Goal: Transaction & Acquisition: Purchase product/service

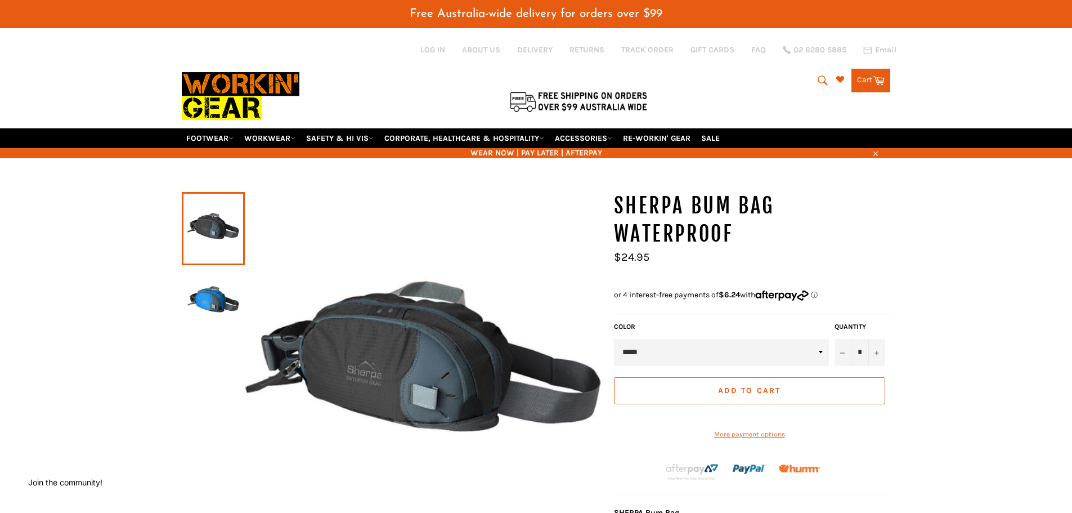
click at [212, 308] on img at bounding box center [213, 302] width 52 height 62
click at [821, 353] on select "***** ****" at bounding box center [721, 352] width 215 height 27
click at [761, 392] on span "Add to Cart" at bounding box center [749, 391] width 62 height 10
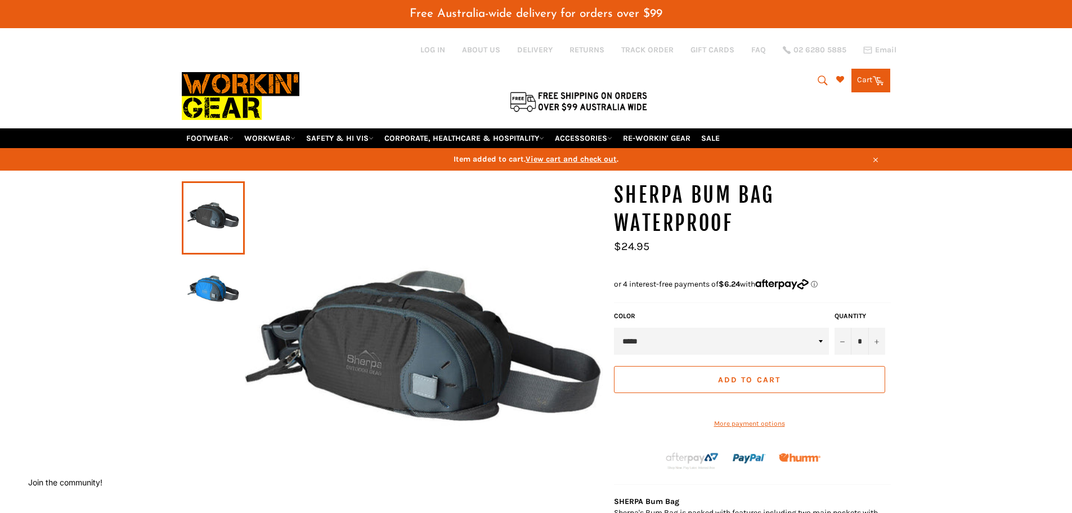
click at [873, 79] on icon at bounding box center [878, 80] width 12 height 12
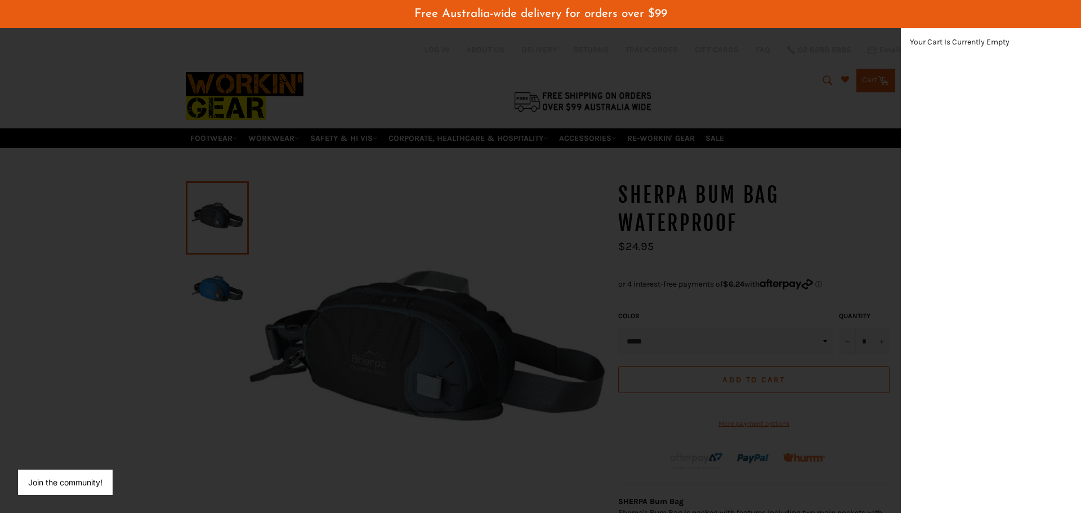
click at [873, 79] on div "modal" at bounding box center [540, 256] width 1081 height 513
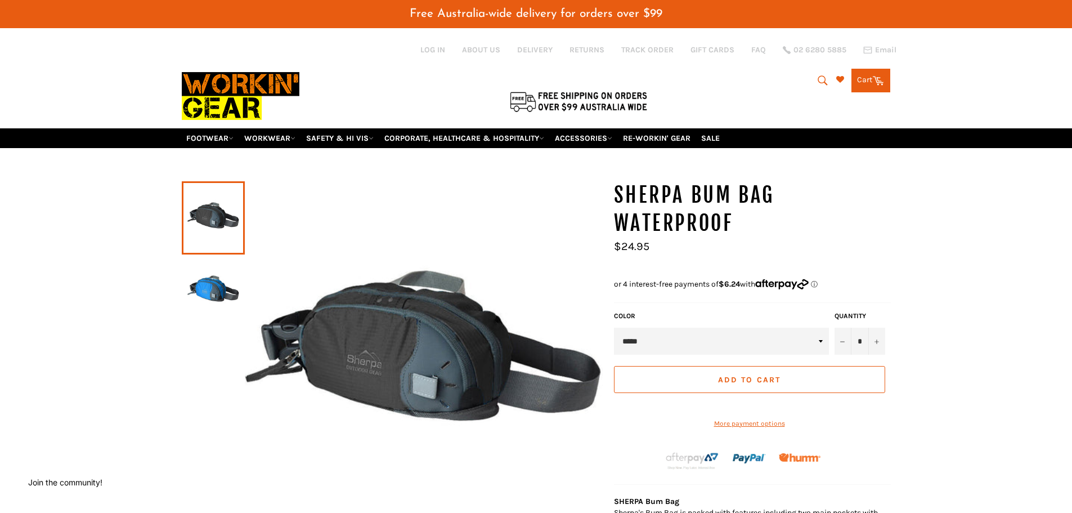
click at [763, 380] on span "Add to Cart" at bounding box center [749, 380] width 62 height 10
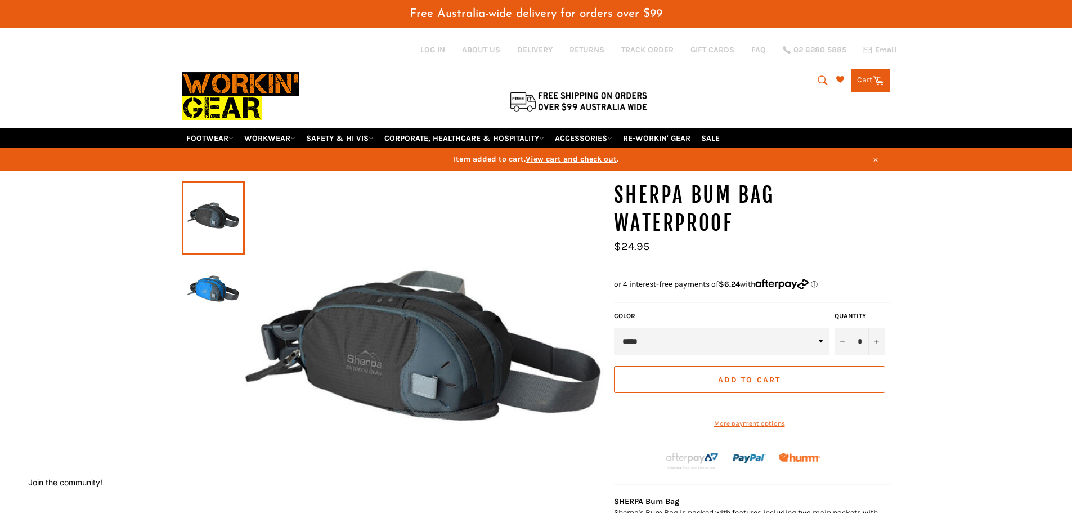
click at [577, 159] on span "View cart and check out" at bounding box center [571, 159] width 91 height 10
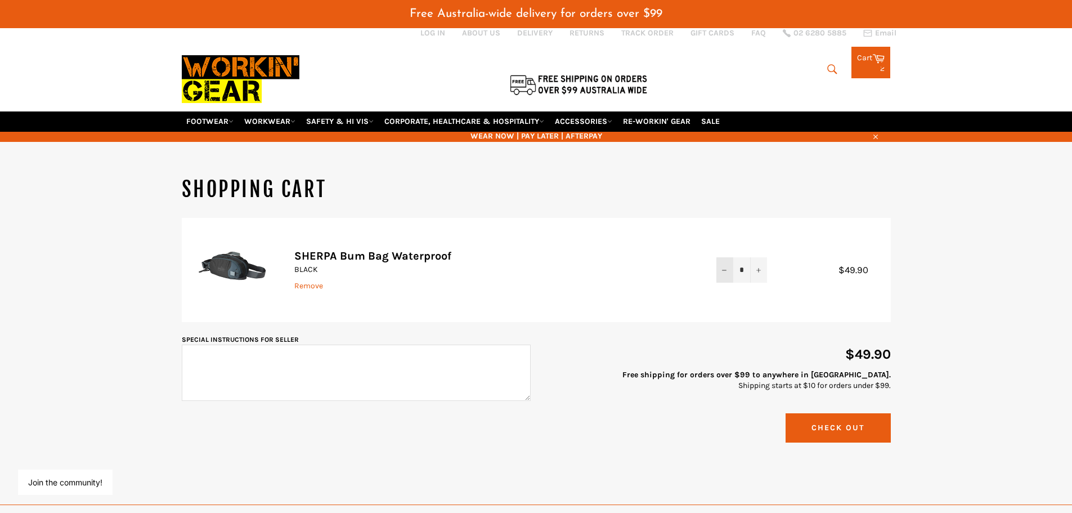
scroll to position [0, 19]
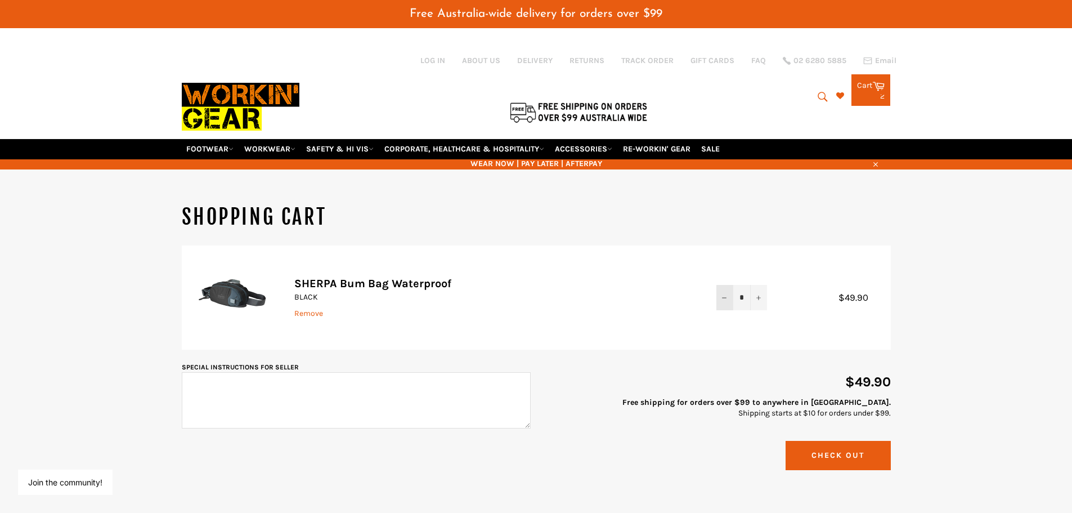
click at [731, 299] on button "−" at bounding box center [724, 297] width 17 height 25
click at [851, 455] on button "Check Out" at bounding box center [838, 455] width 105 height 29
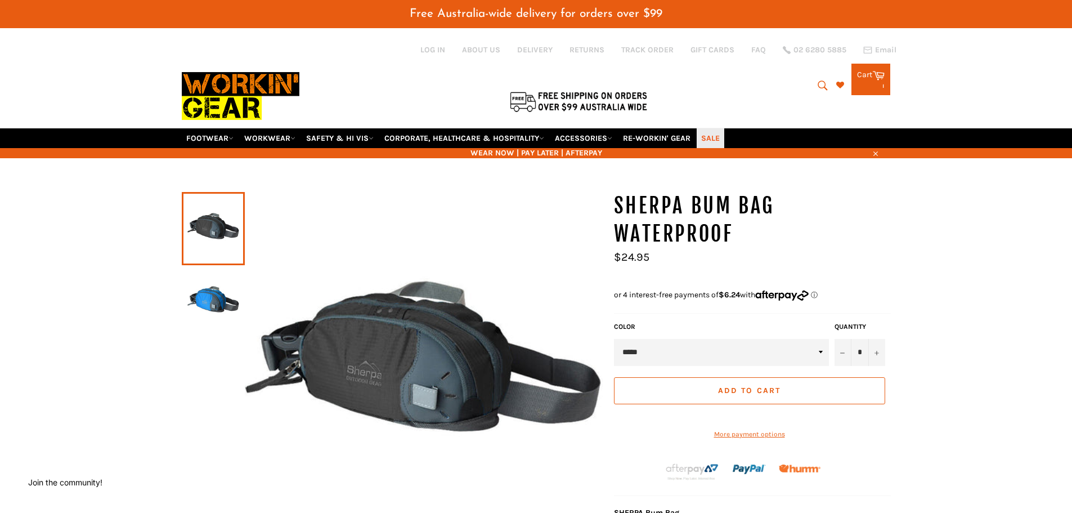
click at [720, 137] on link "SALE" at bounding box center [711, 138] width 28 height 20
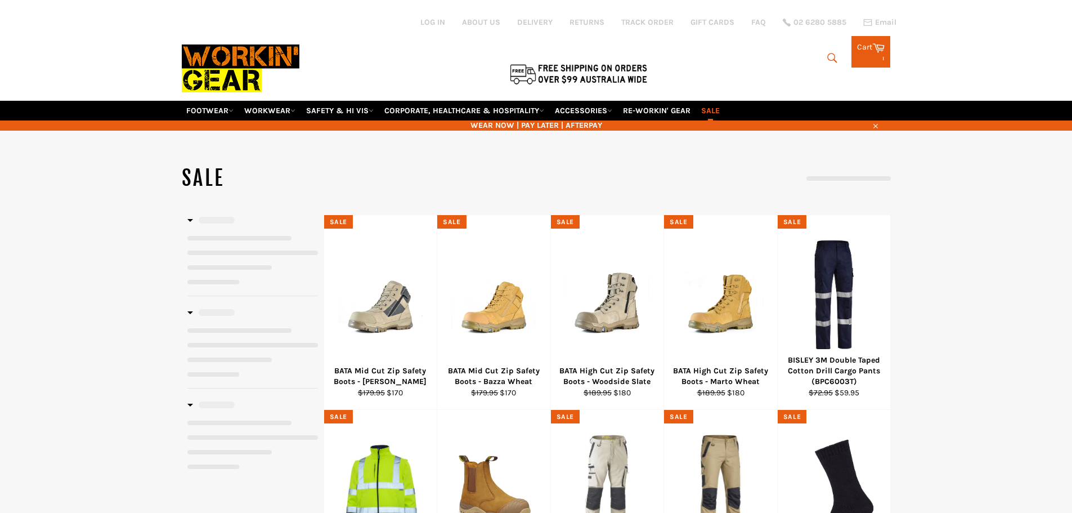
select select "**********"
